Goal: Task Accomplishment & Management: Manage account settings

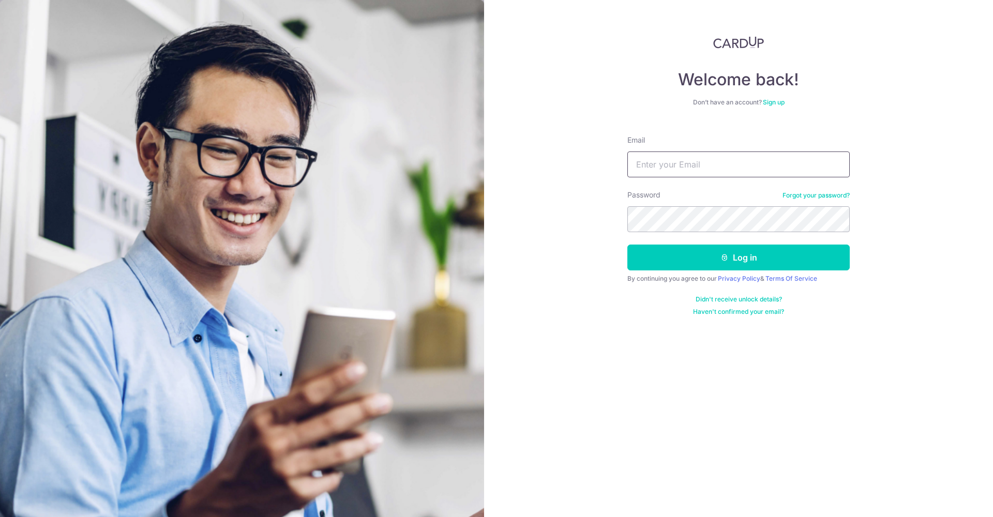
type input "[EMAIL_ADDRESS][DOMAIN_NAME]"
click at [738, 257] on button "Log in" at bounding box center [738, 258] width 222 height 26
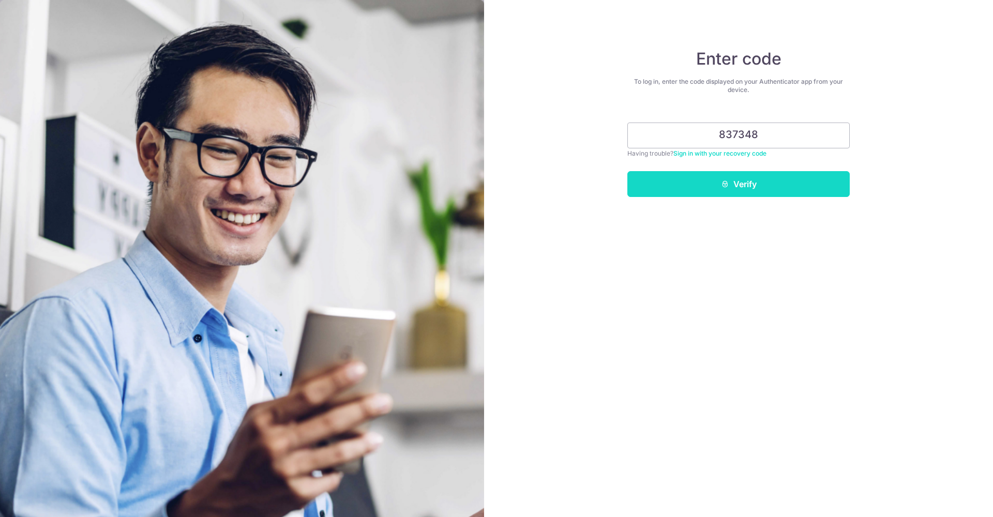
type input "837348"
click at [759, 182] on button "Verify" at bounding box center [738, 184] width 222 height 26
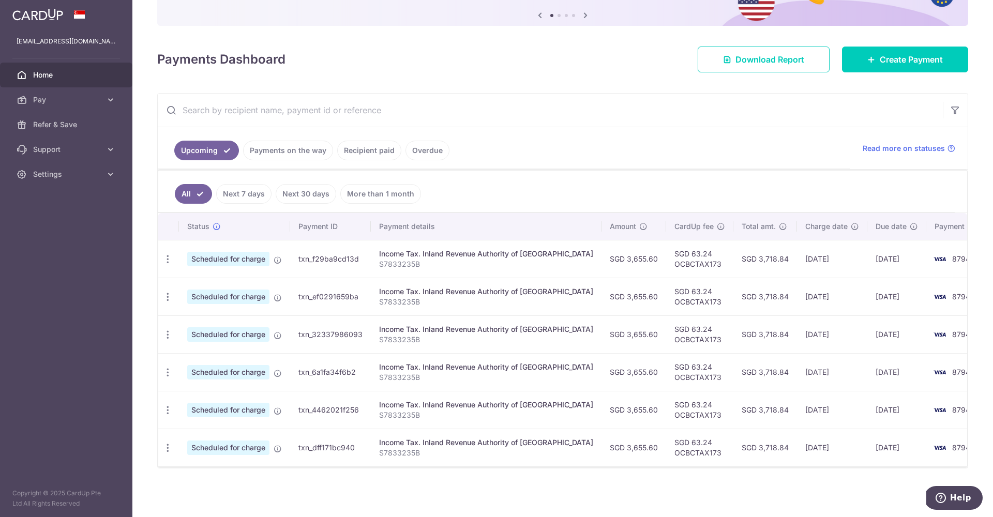
scroll to position [106, 0]
click at [198, 195] on link "All" at bounding box center [193, 194] width 37 height 20
click at [359, 190] on link "More than 1 month" at bounding box center [380, 194] width 81 height 20
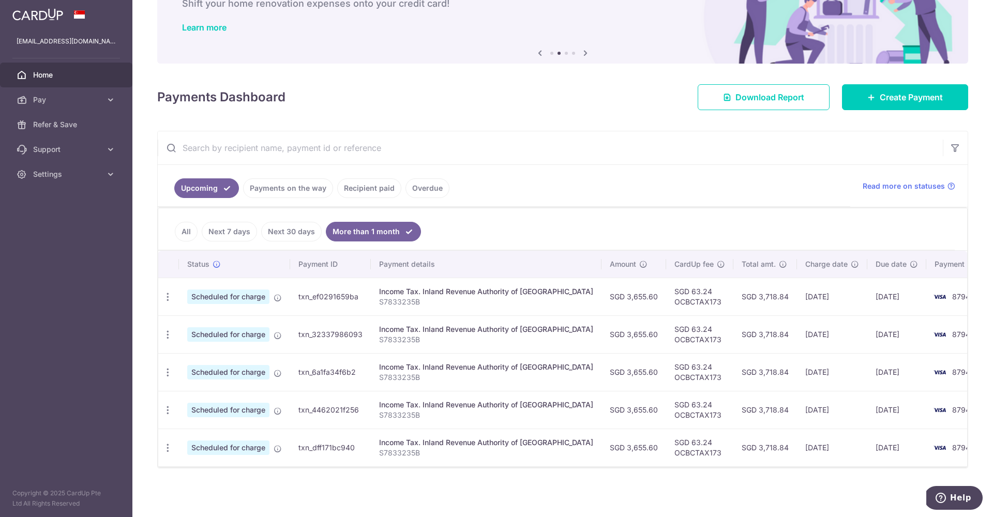
scroll to position [69, 0]
click at [957, 154] on button "button" at bounding box center [954, 147] width 25 height 25
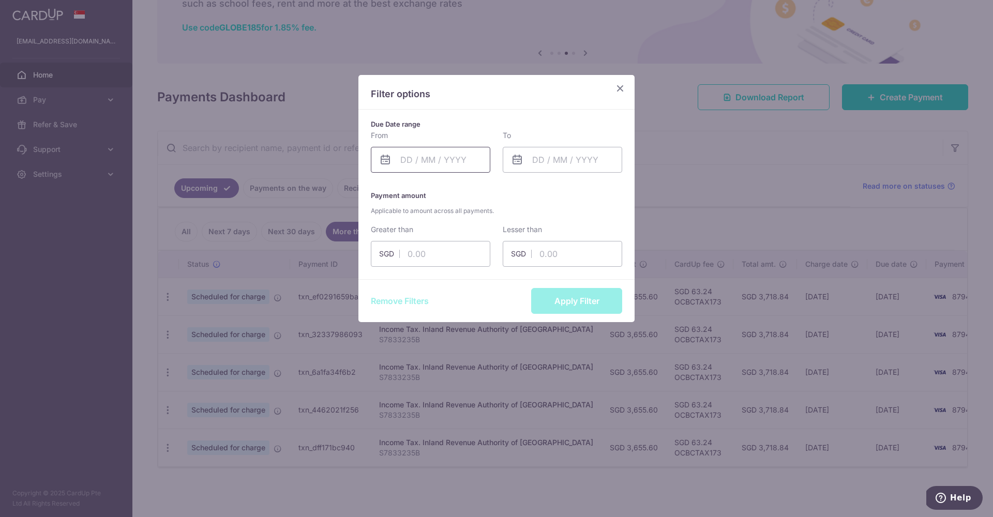
click at [462, 160] on input "text" at bounding box center [430, 160] width 119 height 26
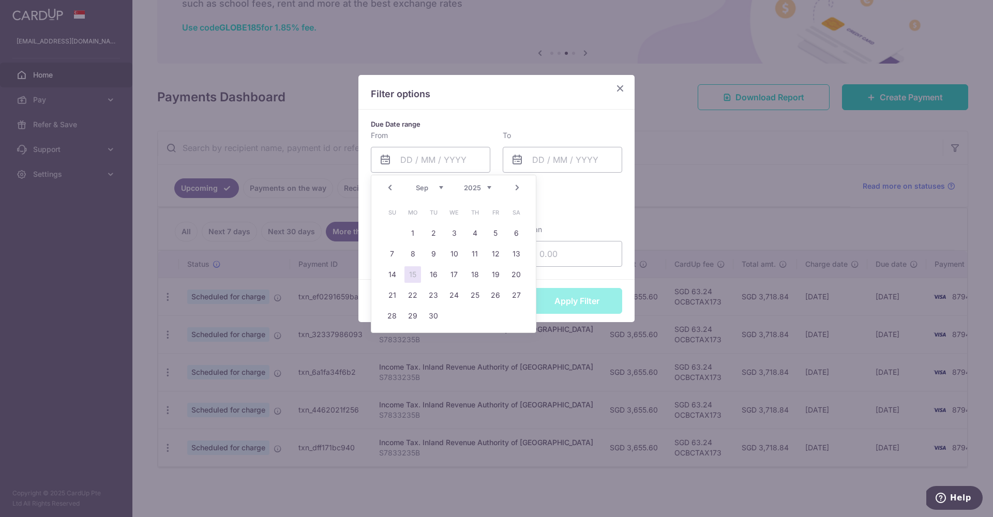
click at [393, 189] on link "Prev" at bounding box center [390, 187] width 12 height 12
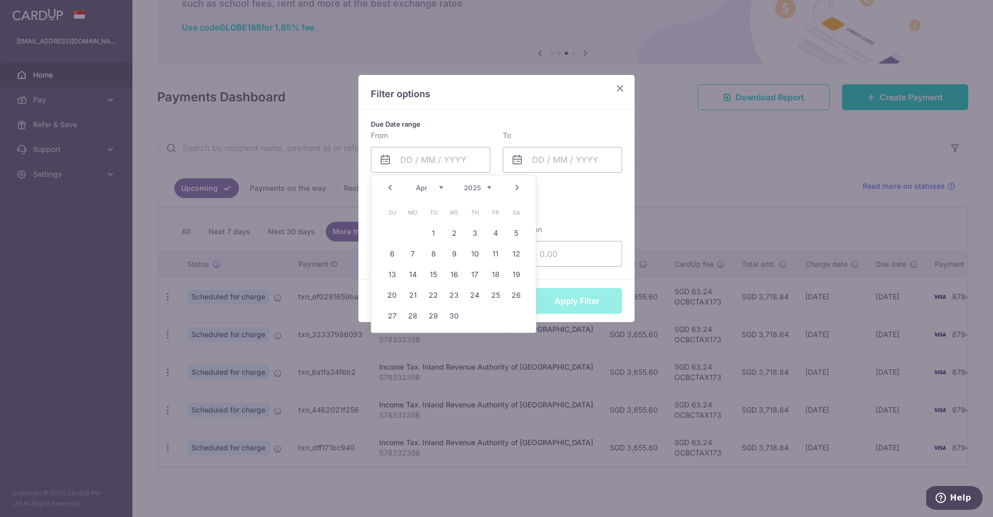
click at [393, 189] on link "Prev" at bounding box center [390, 187] width 12 height 12
click at [451, 228] on link "1" at bounding box center [454, 233] width 17 height 17
type input "[DATE]"
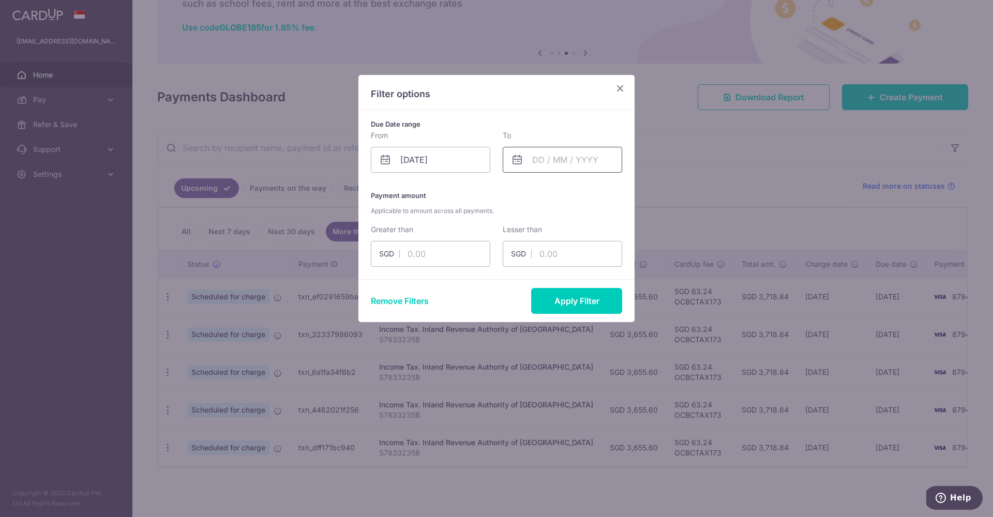
click at [559, 163] on input "text" at bounding box center [562, 160] width 119 height 26
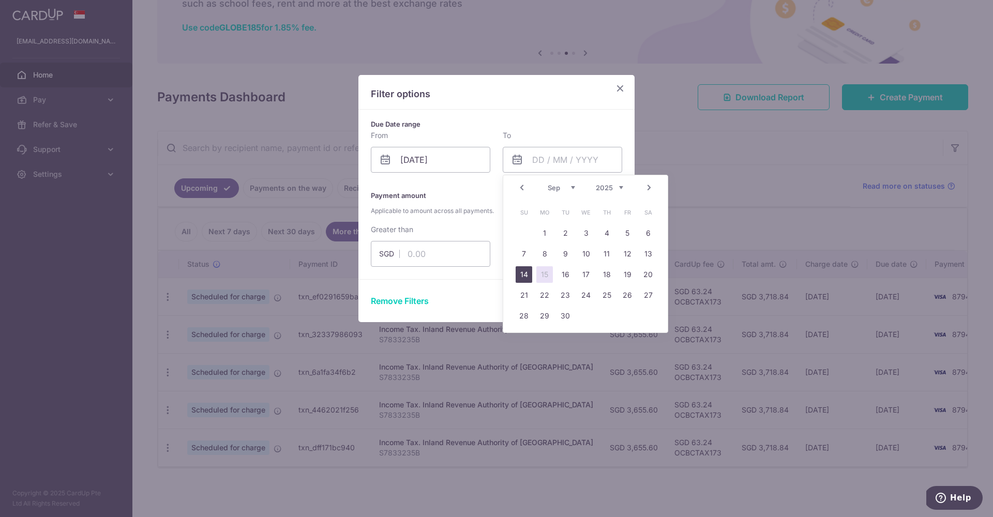
click at [523, 274] on link "14" at bounding box center [523, 274] width 17 height 17
type input "[DATE]"
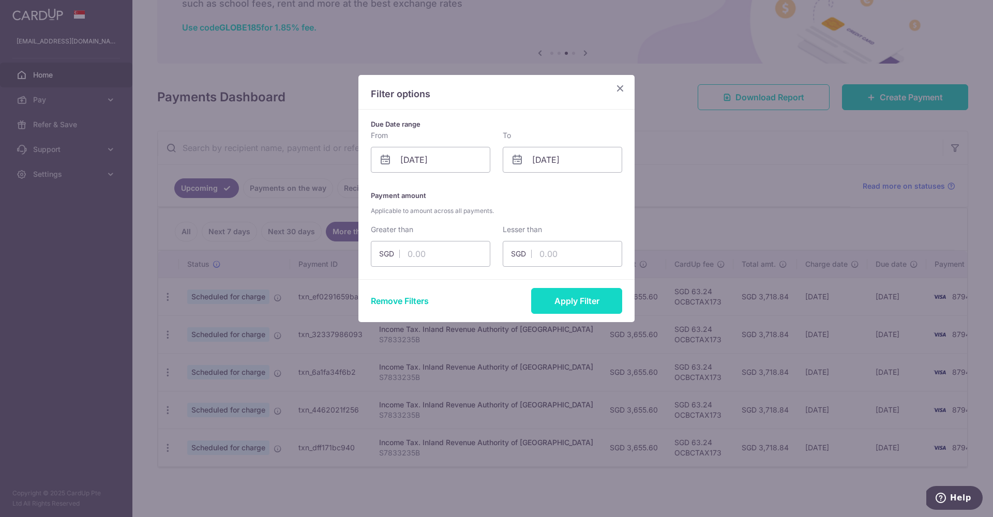
click at [565, 301] on button "Apply Filter" at bounding box center [576, 301] width 91 height 26
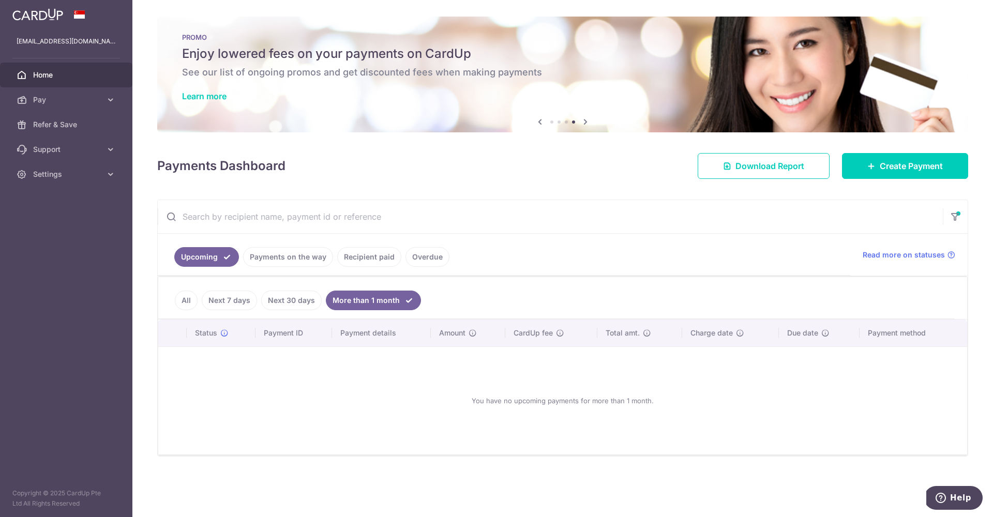
click at [185, 300] on link "All" at bounding box center [186, 301] width 23 height 20
click at [775, 161] on span "Download Report" at bounding box center [769, 166] width 69 height 12
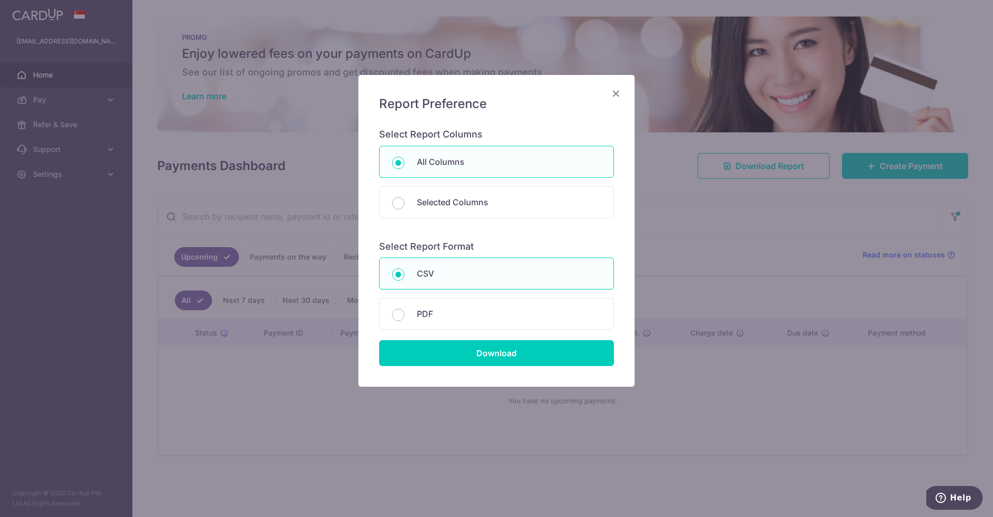
click at [619, 95] on icon "Close" at bounding box center [616, 93] width 12 height 13
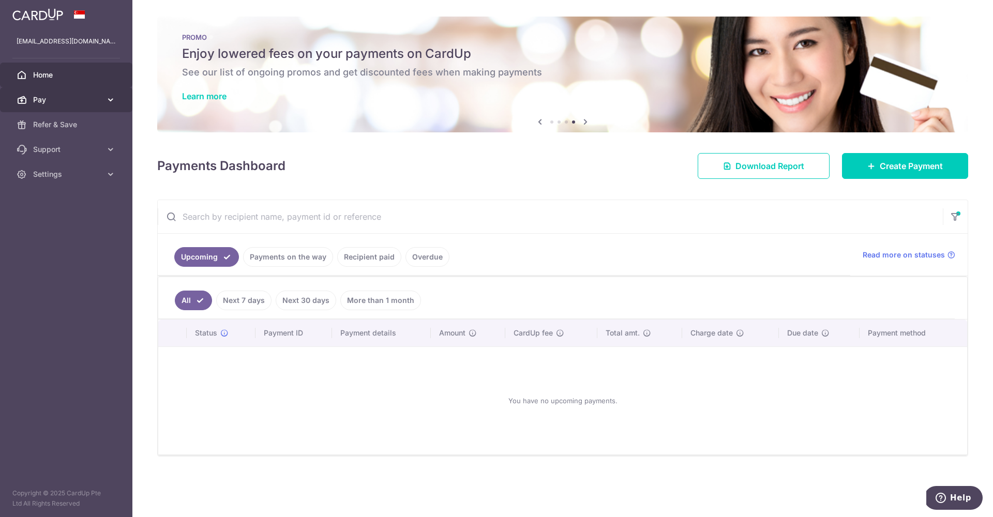
click at [101, 95] on span "Pay" at bounding box center [67, 100] width 68 height 10
click at [298, 176] on div "Payments Dashboard Download Report Create Payment" at bounding box center [562, 164] width 811 height 30
click at [757, 163] on span "Download Report" at bounding box center [769, 166] width 69 height 12
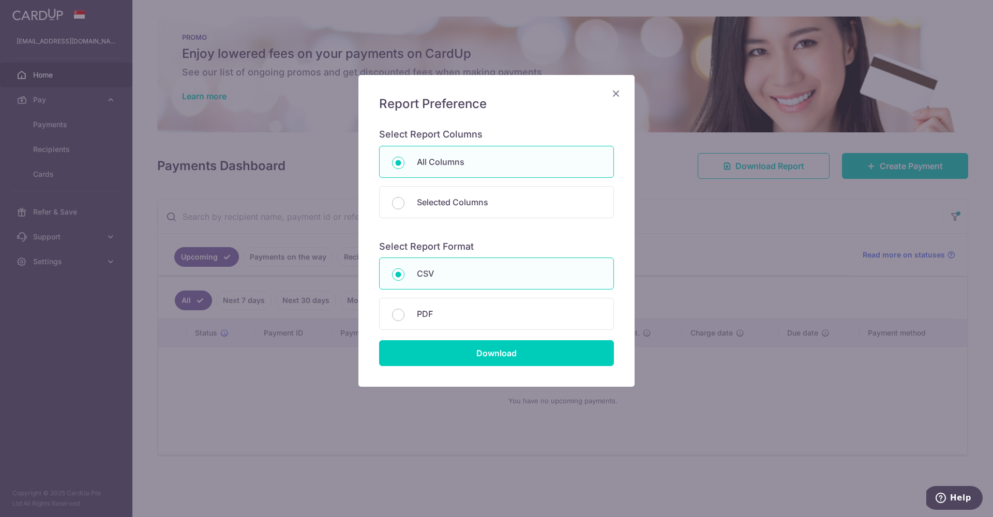
click at [616, 92] on icon "Close" at bounding box center [616, 93] width 12 height 13
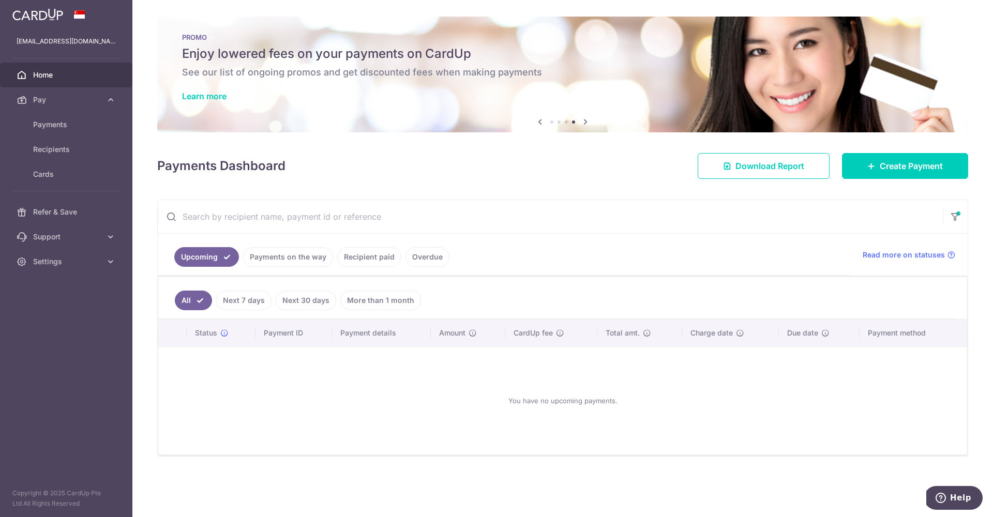
click at [193, 299] on link "All" at bounding box center [193, 301] width 37 height 20
click at [229, 256] on link "Upcoming" at bounding box center [206, 257] width 65 height 20
click at [371, 253] on link "Recipient paid" at bounding box center [369, 257] width 64 height 20
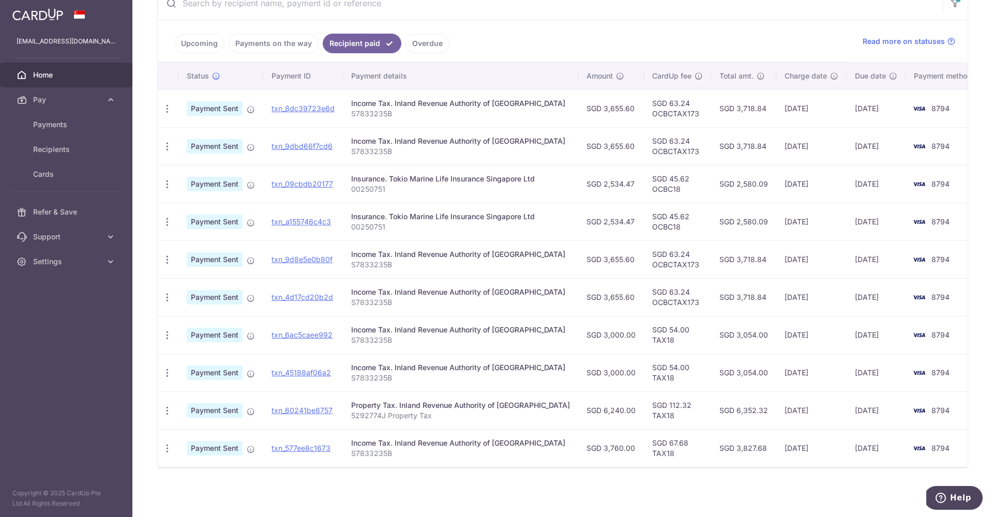
scroll to position [214, 0]
click at [324, 409] on link "txn_60241be8757" at bounding box center [301, 410] width 61 height 9
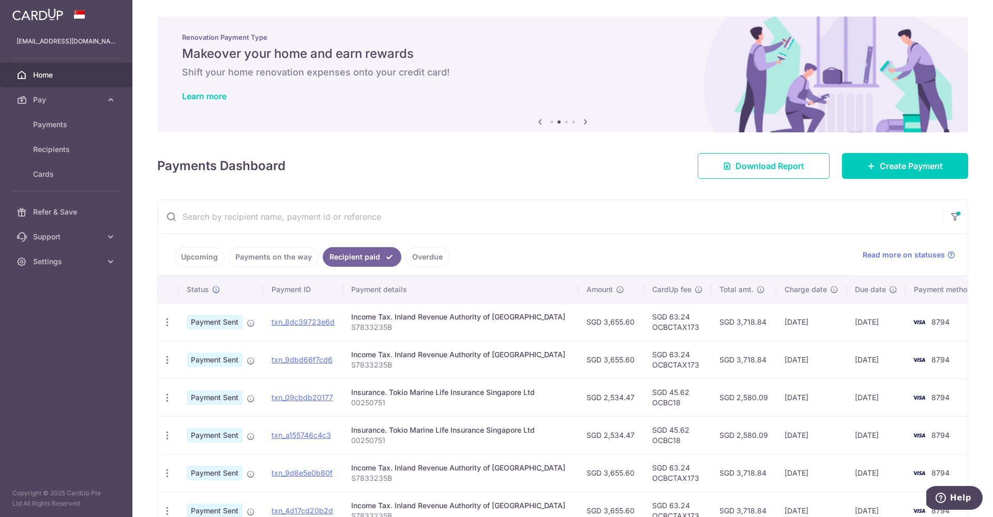
scroll to position [0, 0]
